Goal: Task Accomplishment & Management: Manage account settings

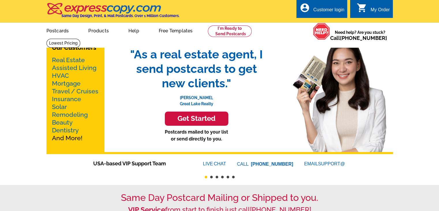
click at [329, 10] on div "Customer login" at bounding box center [328, 11] width 31 height 8
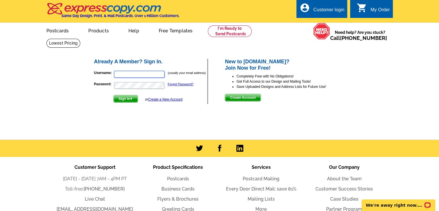
click at [156, 73] on input "Username:" at bounding box center [139, 74] width 51 height 7
click at [156, 73] on input "dgoffsold1@hotmail.cm" at bounding box center [139, 74] width 51 height 7
type input "dgoffsold1@hotmail.com"
click at [113, 95] on button "Sign In" at bounding box center [125, 99] width 25 height 8
